Goal: Information Seeking & Learning: Learn about a topic

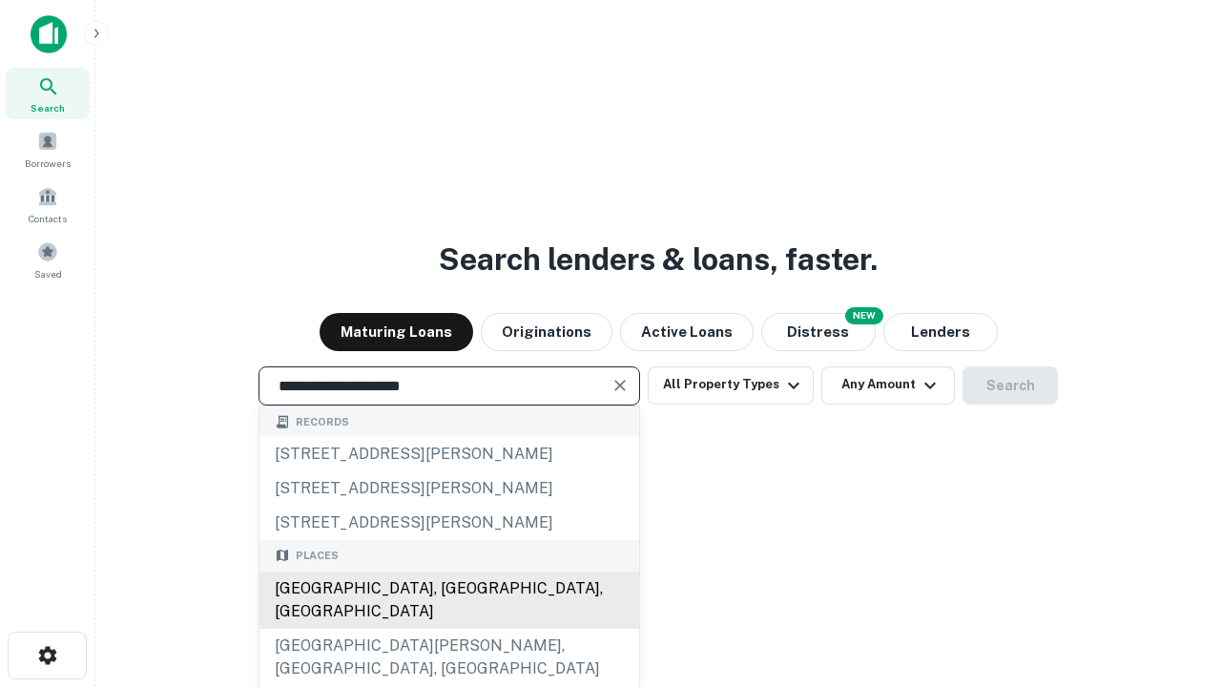
click at [448, 629] on div "[GEOGRAPHIC_DATA], [GEOGRAPHIC_DATA], [GEOGRAPHIC_DATA]" at bounding box center [449, 599] width 380 height 57
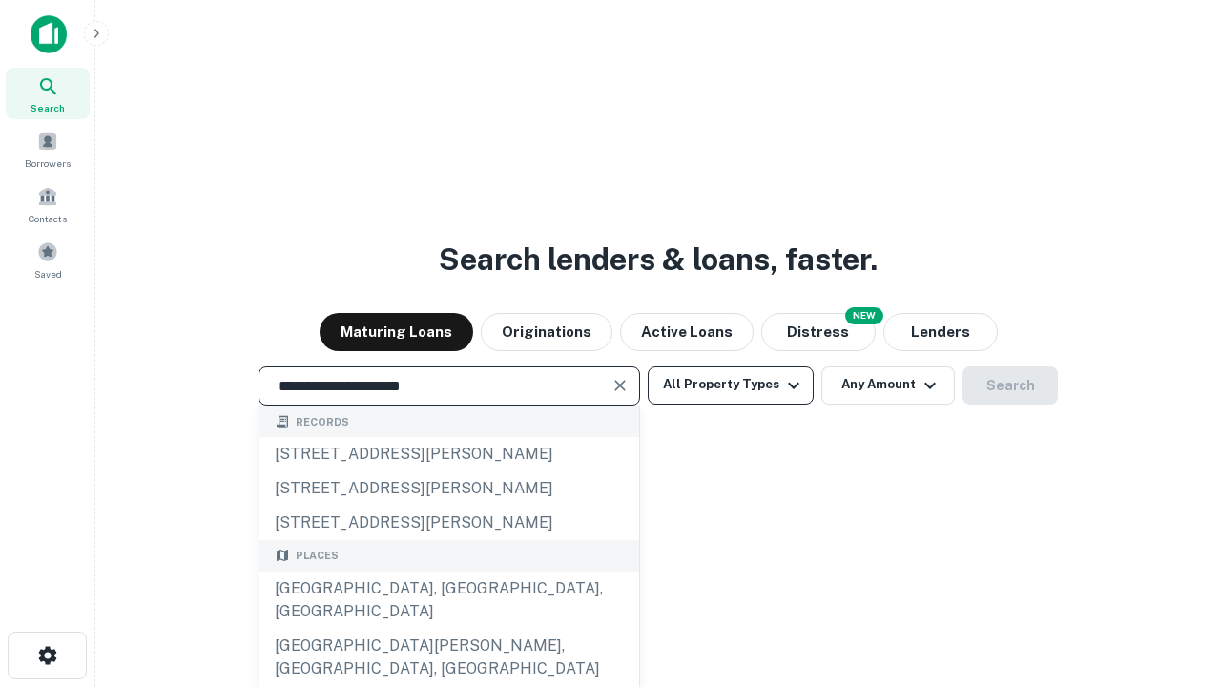
click at [731, 384] on button "All Property Types" at bounding box center [731, 385] width 166 height 38
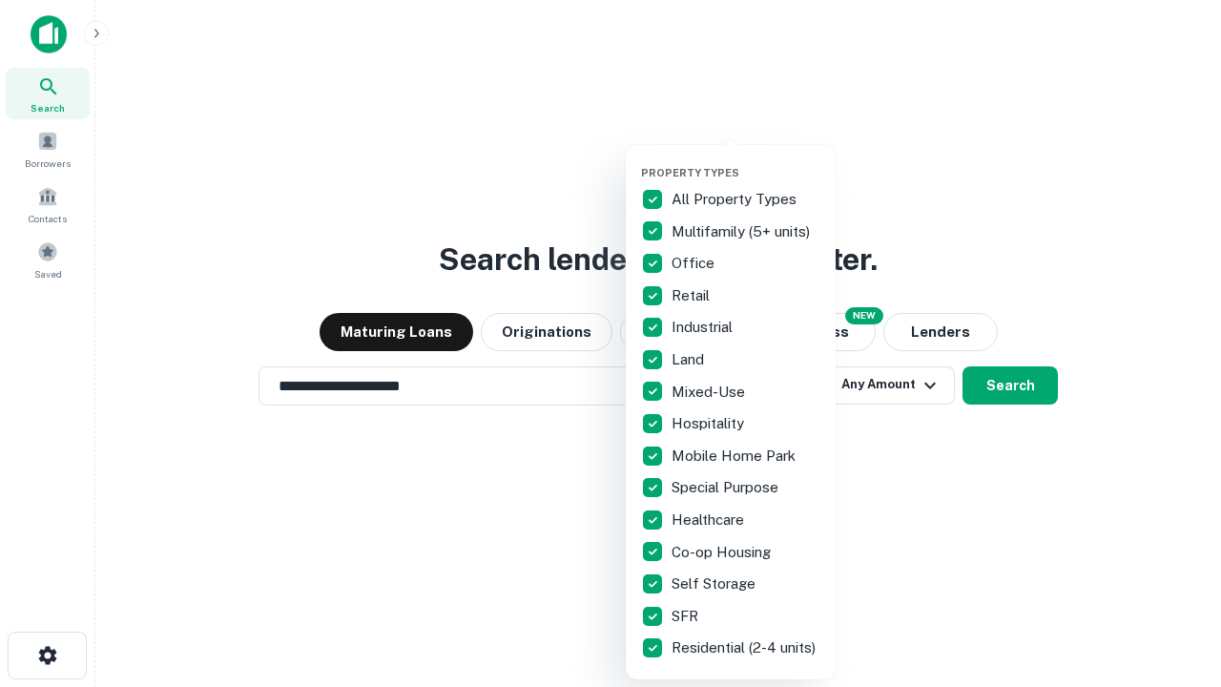
type input "**********"
click at [746, 160] on button "button" at bounding box center [746, 160] width 210 height 1
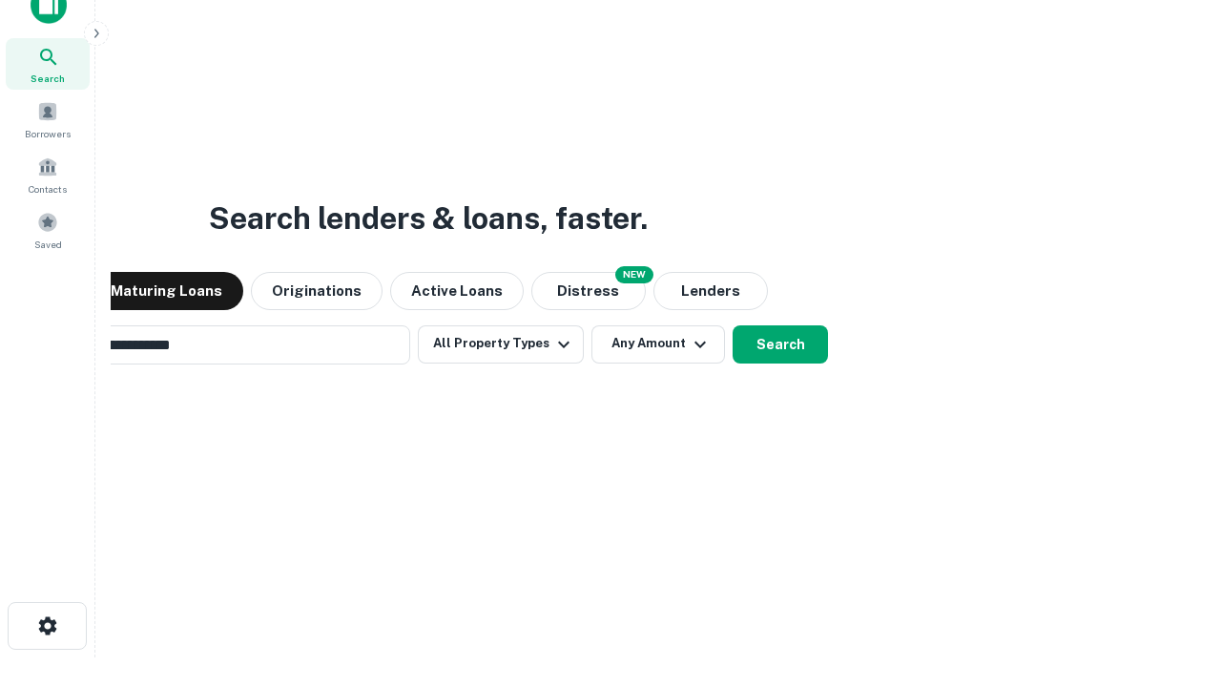
scroll to position [31, 0]
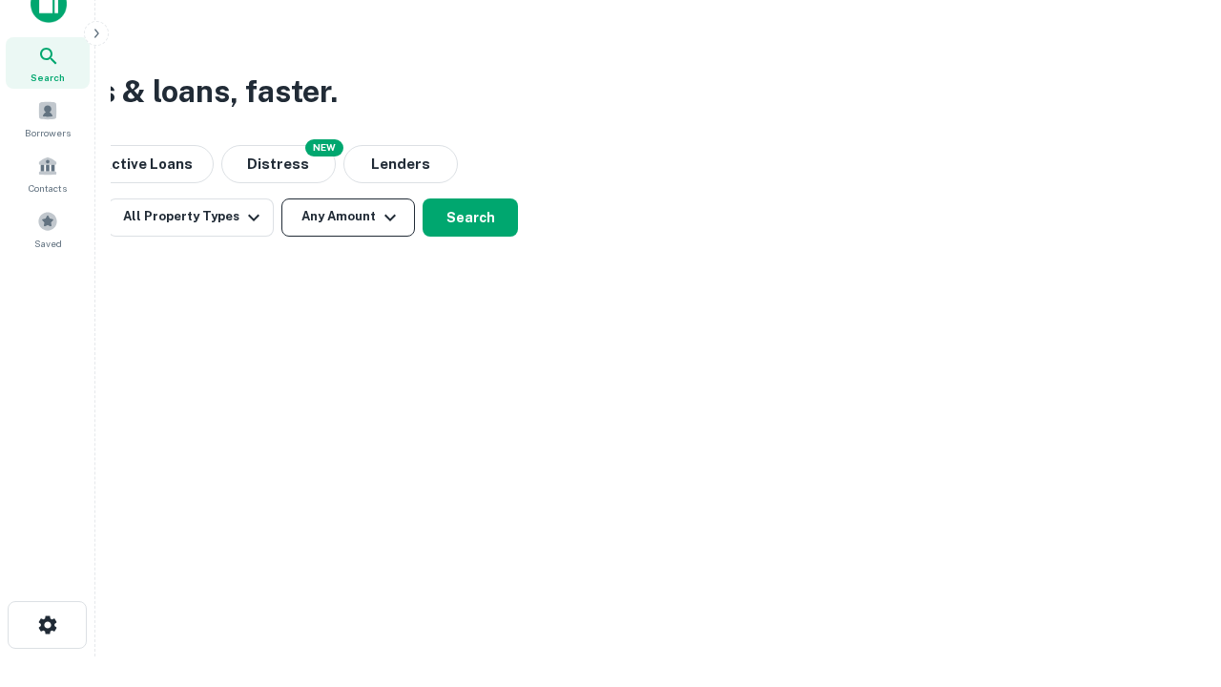
click at [348, 217] on button "Any Amount" at bounding box center [348, 217] width 134 height 38
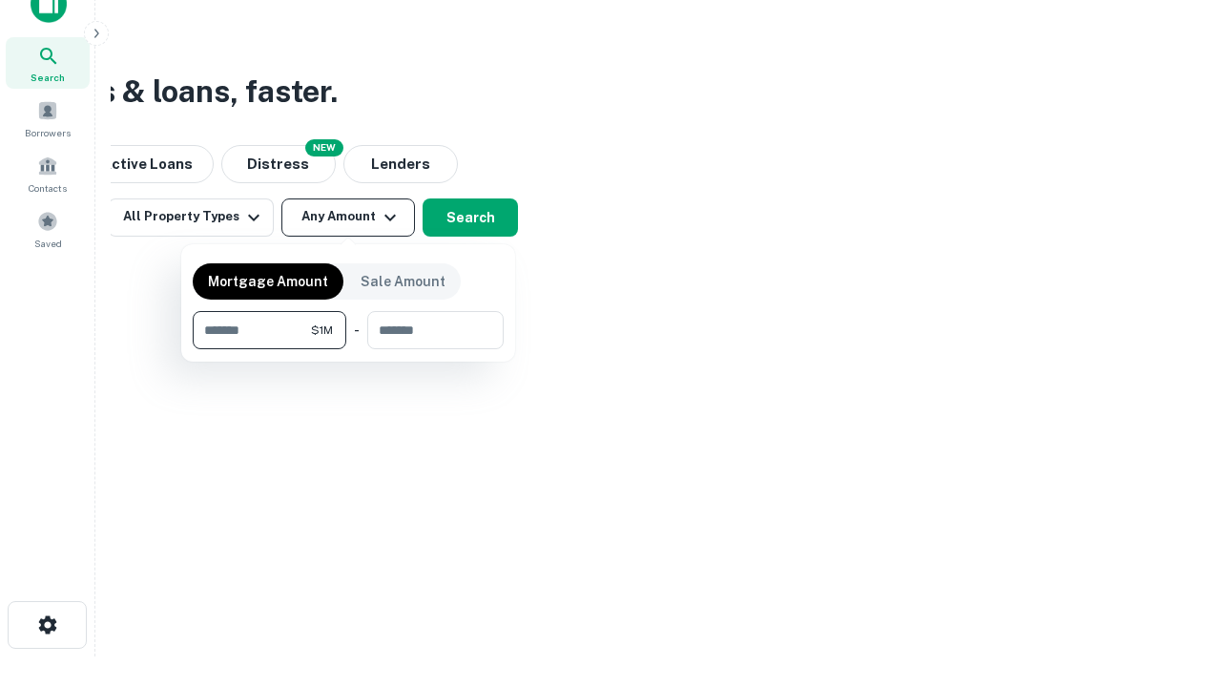
type input "*******"
click at [348, 349] on button "button" at bounding box center [348, 349] width 311 height 1
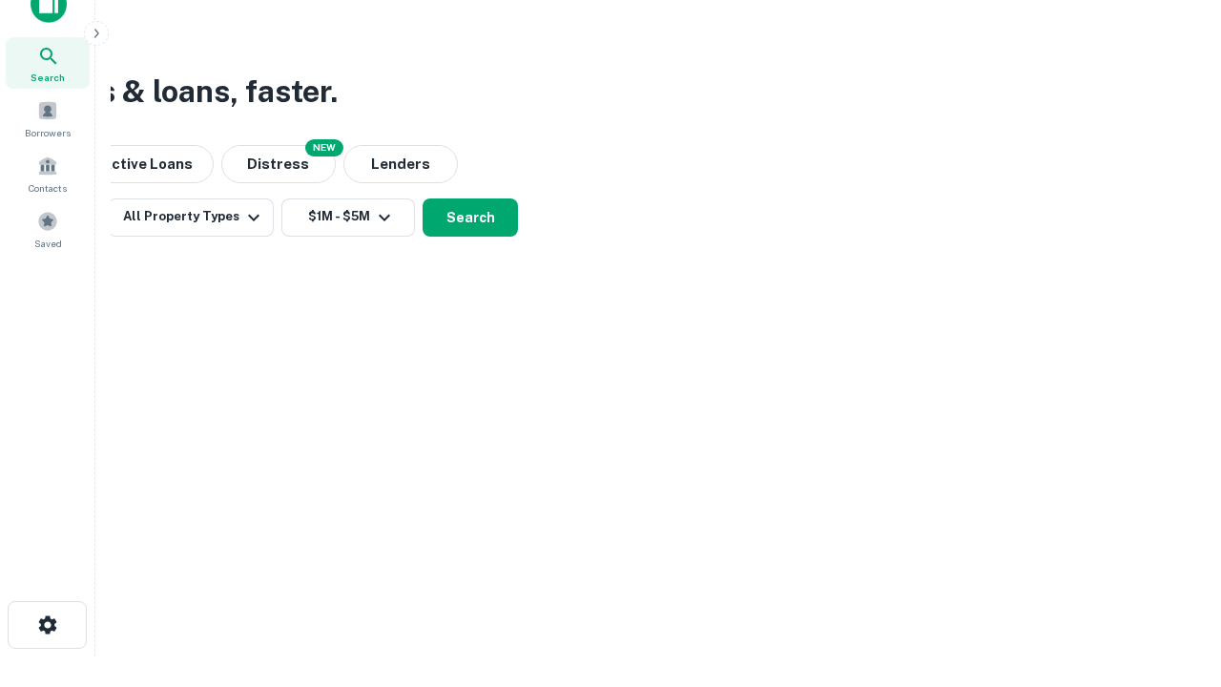
scroll to position [11, 352]
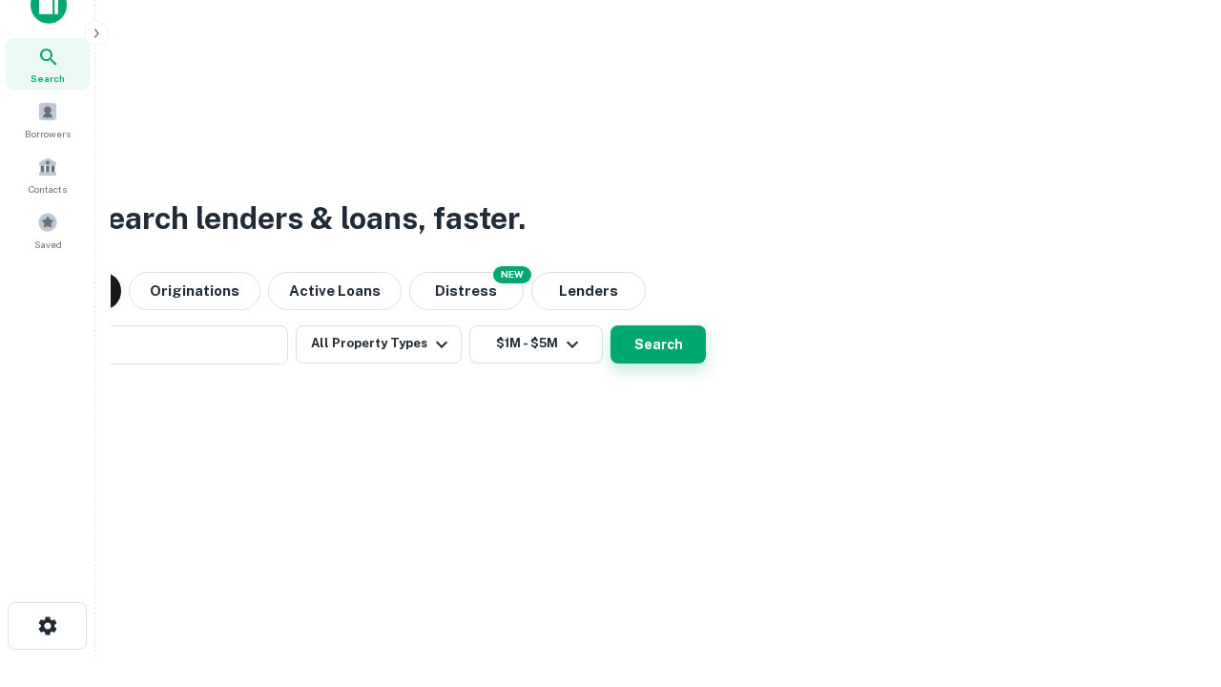
click at [610, 325] on button "Search" at bounding box center [657, 344] width 95 height 38
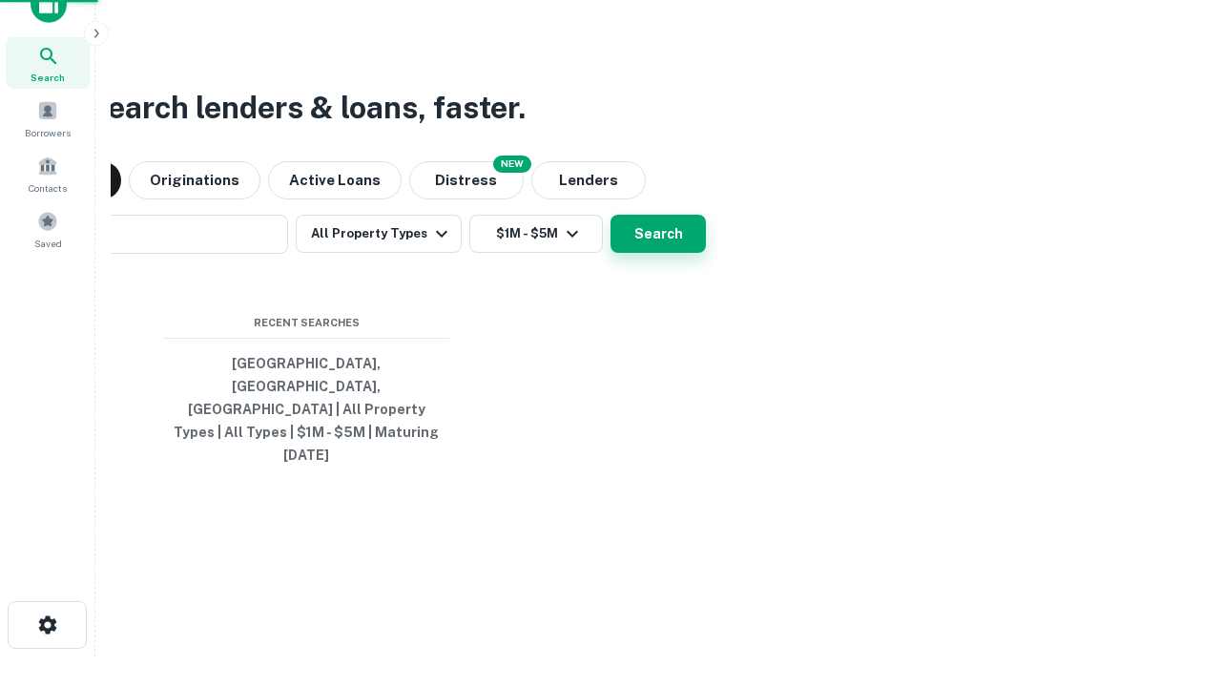
scroll to position [51, 540]
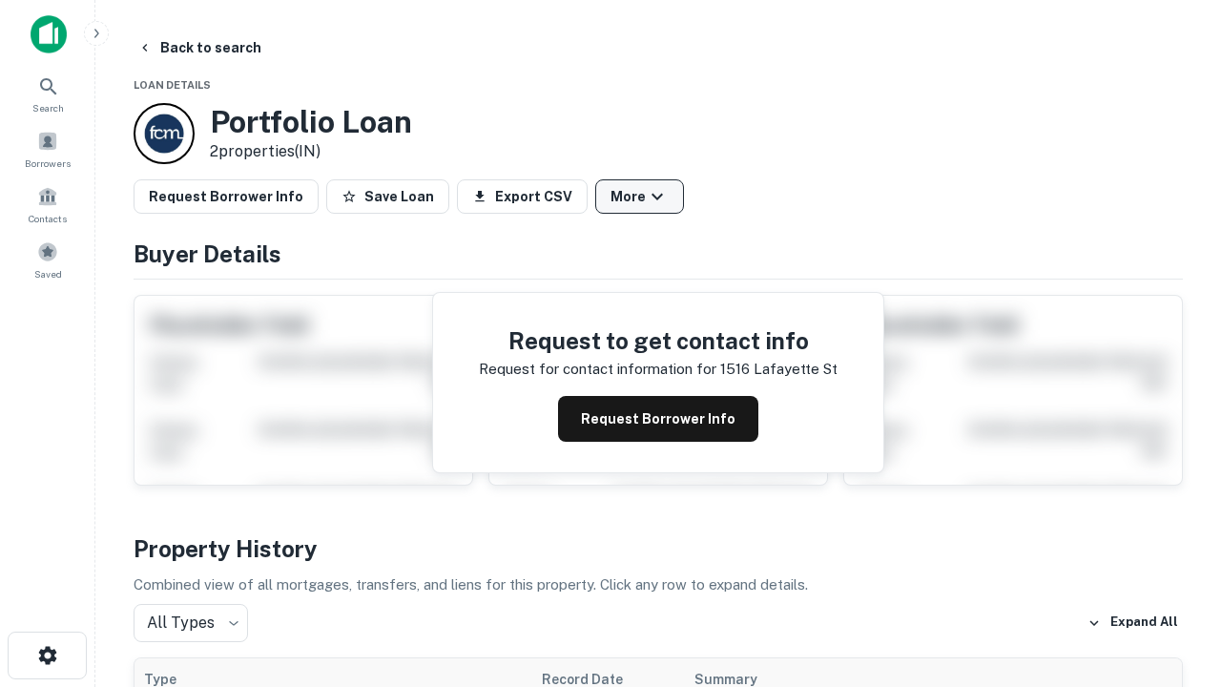
click at [639, 196] on button "More" at bounding box center [639, 196] width 89 height 34
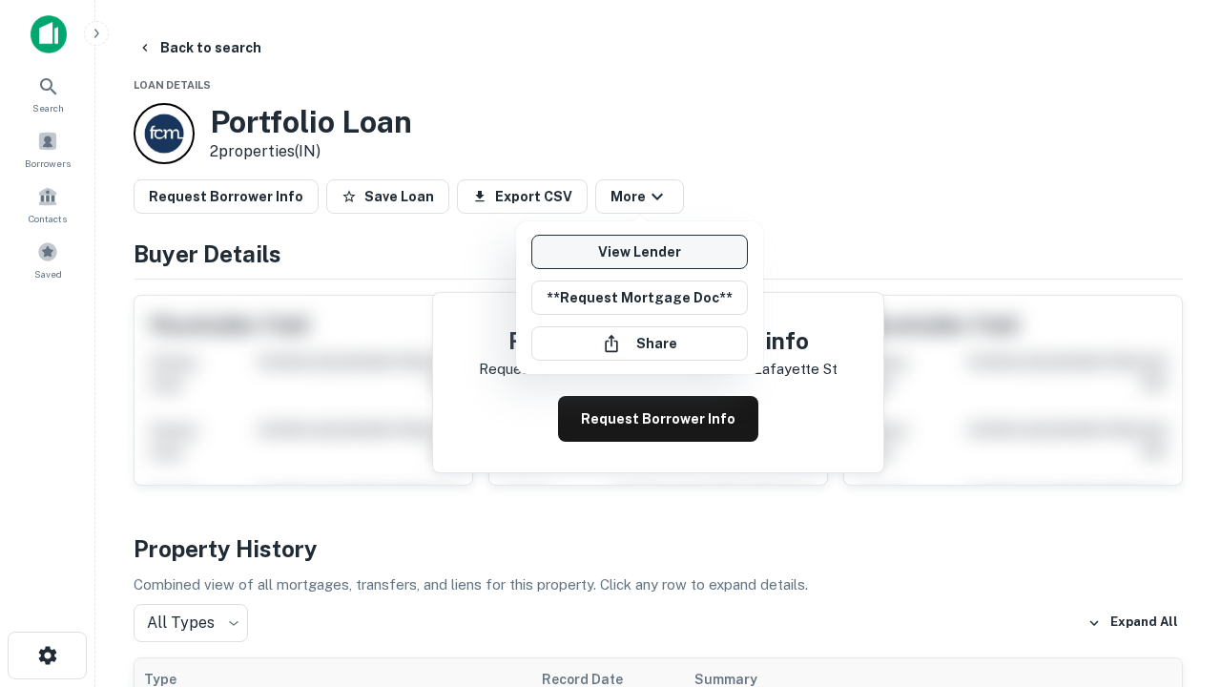
click at [639, 252] on link "View Lender" at bounding box center [639, 252] width 217 height 34
